Goal: Navigation & Orientation: Find specific page/section

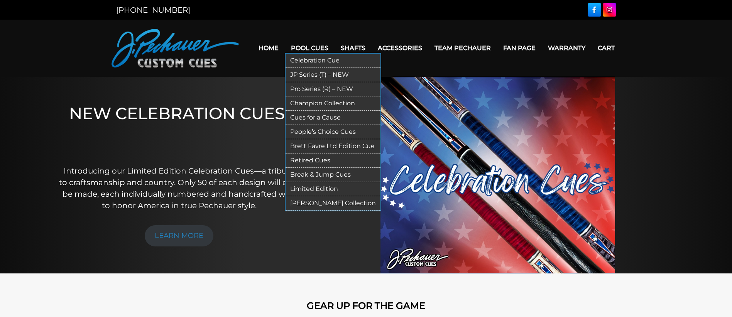
click at [314, 74] on link "JP Series (T) – NEW" at bounding box center [332, 75] width 95 height 14
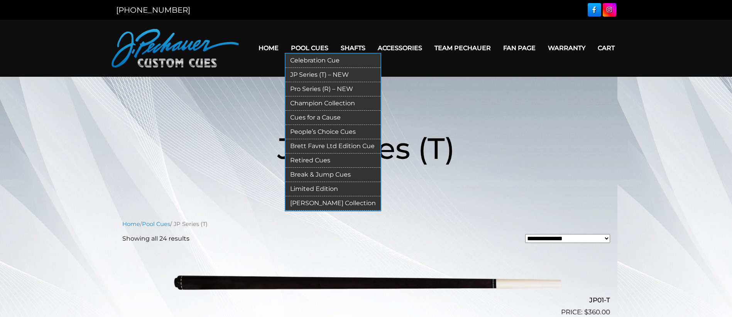
click at [318, 86] on link "Pro Series (R) – NEW" at bounding box center [332, 89] width 95 height 14
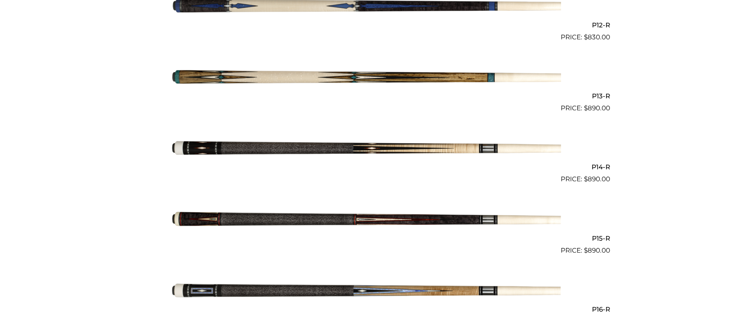
scroll to position [1057, 0]
